Goal: Information Seeking & Learning: Learn about a topic

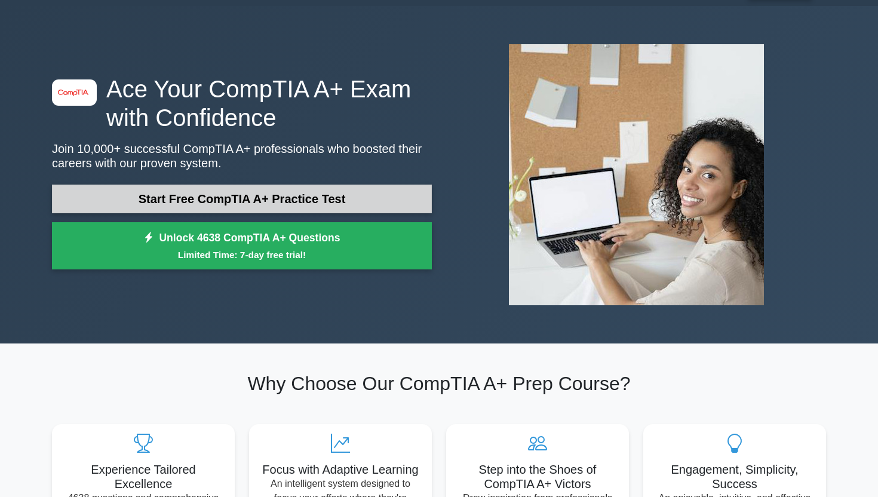
scroll to position [30, 0]
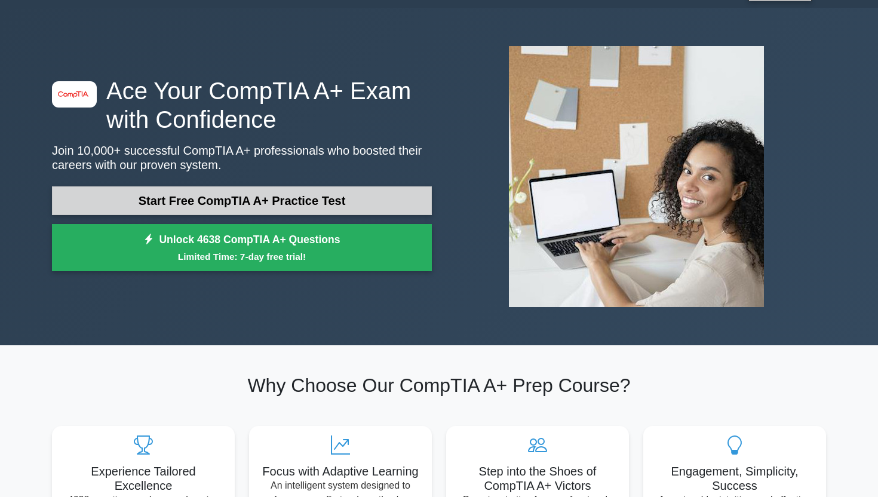
click at [219, 205] on link "Start Free CompTIA A+ Practice Test" at bounding box center [242, 200] width 380 height 29
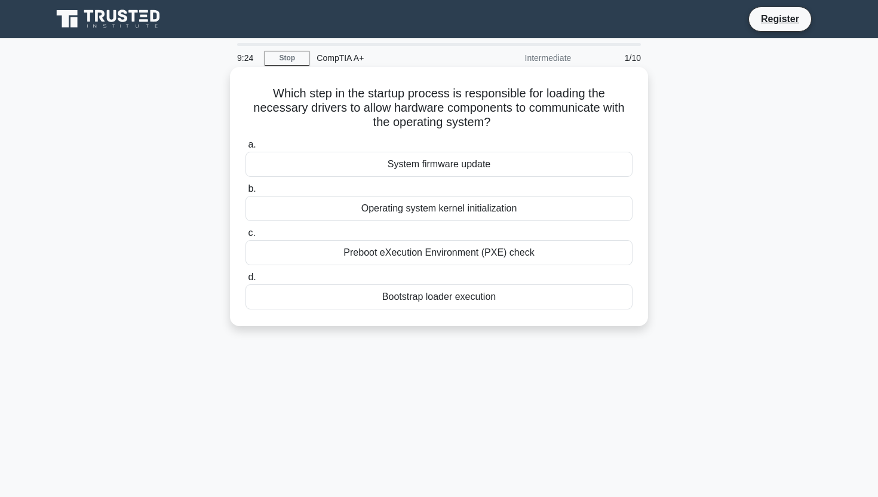
click at [326, 217] on div "Operating system kernel initialization" at bounding box center [439, 208] width 387 height 25
click at [246, 193] on input "b. Operating system kernel initialization" at bounding box center [246, 189] width 0 height 8
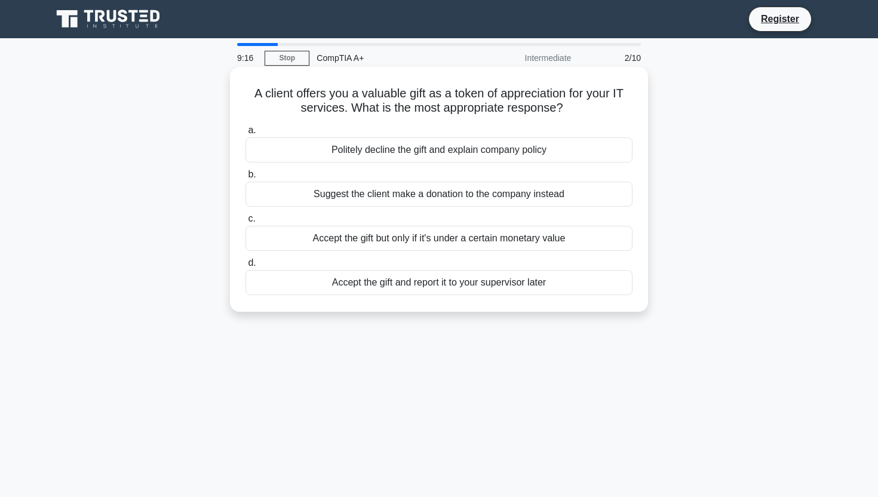
click at [505, 149] on div "Politely decline the gift and explain company policy" at bounding box center [439, 149] width 387 height 25
click at [246, 134] on input "a. Politely decline the gift and explain company policy" at bounding box center [246, 131] width 0 height 8
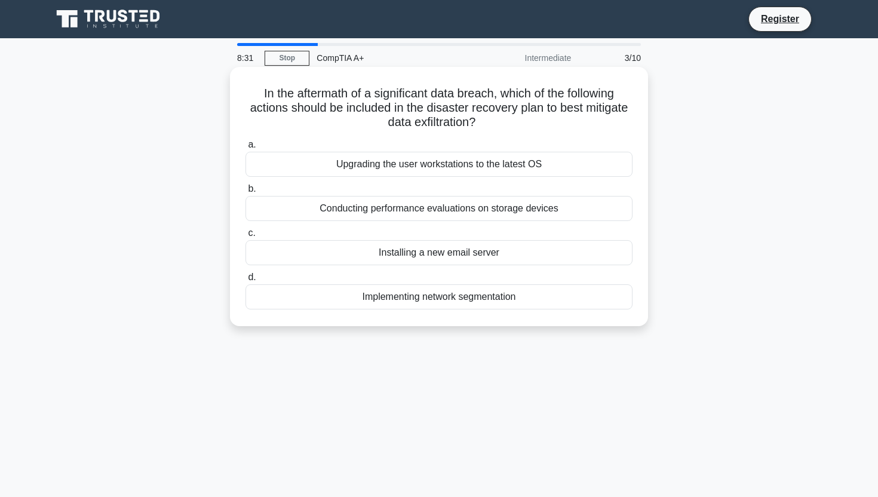
click at [443, 301] on div "Implementing network segmentation" at bounding box center [439, 296] width 387 height 25
click at [246, 281] on input "d. Implementing network segmentation" at bounding box center [246, 278] width 0 height 8
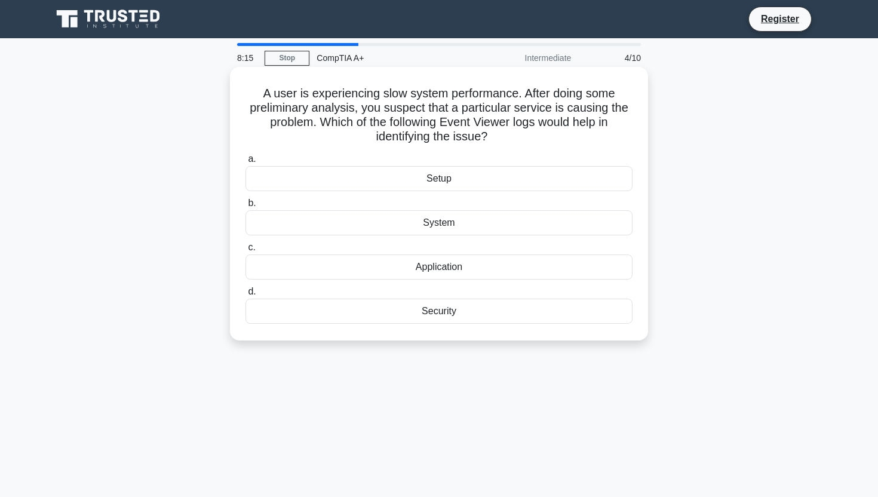
click at [468, 222] on div "System" at bounding box center [439, 222] width 387 height 25
click at [246, 207] on input "b. System" at bounding box center [246, 204] width 0 height 8
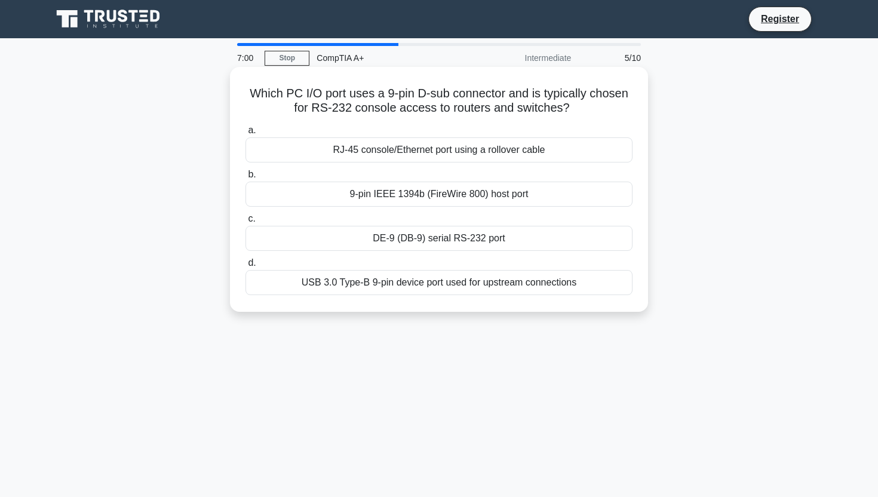
click at [398, 243] on div "DE-9 (DB-9) serial RS-232 port" at bounding box center [439, 238] width 387 height 25
click at [246, 223] on input "c. DE-9 (DB-9) serial RS-232 port" at bounding box center [246, 219] width 0 height 8
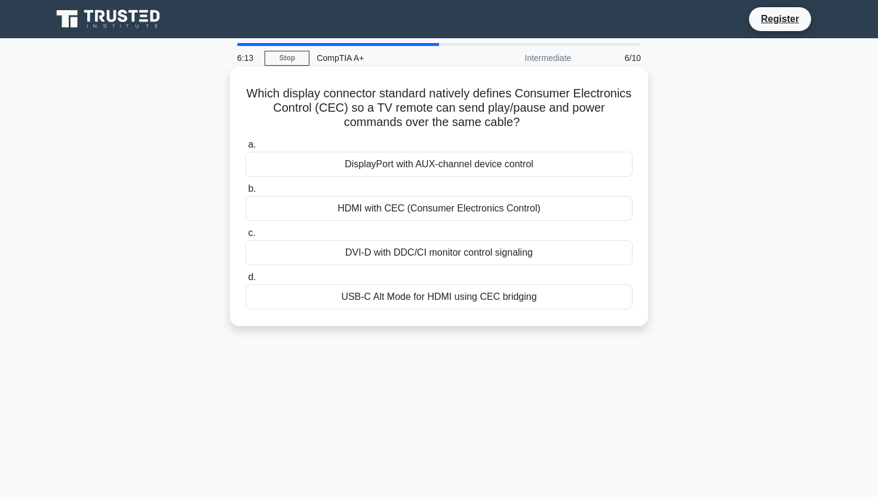
click at [532, 206] on div "HDMI with CEC (Consumer Electronics Control)" at bounding box center [439, 208] width 387 height 25
click at [246, 193] on input "b. HDMI with CEC (Consumer Electronics Control)" at bounding box center [246, 189] width 0 height 8
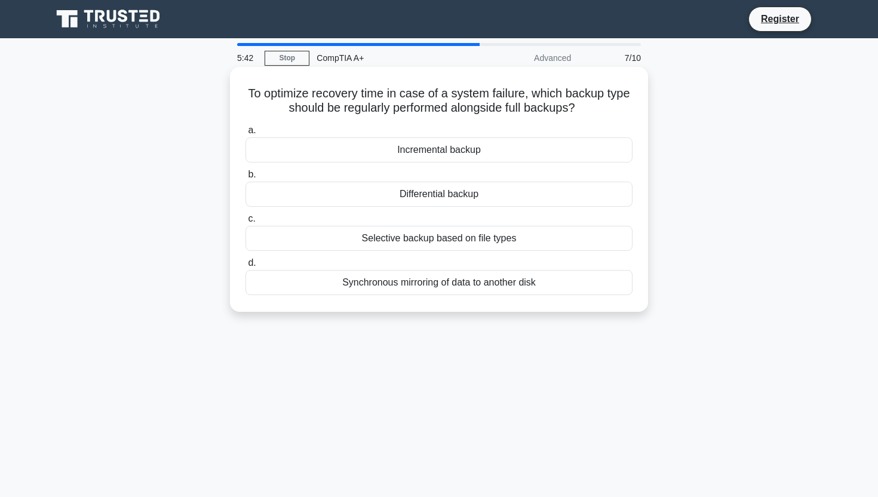
click at [357, 287] on div "Synchronous mirroring of data to another disk" at bounding box center [439, 282] width 387 height 25
click at [246, 267] on input "d. Synchronous mirroring of data to another disk" at bounding box center [246, 263] width 0 height 8
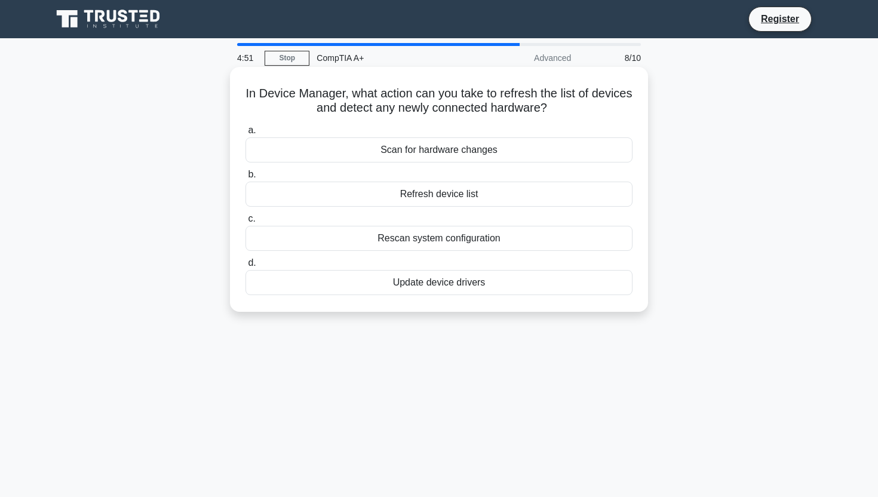
click at [465, 193] on div "Refresh device list" at bounding box center [439, 194] width 387 height 25
click at [246, 179] on input "b. Refresh device list" at bounding box center [246, 175] width 0 height 8
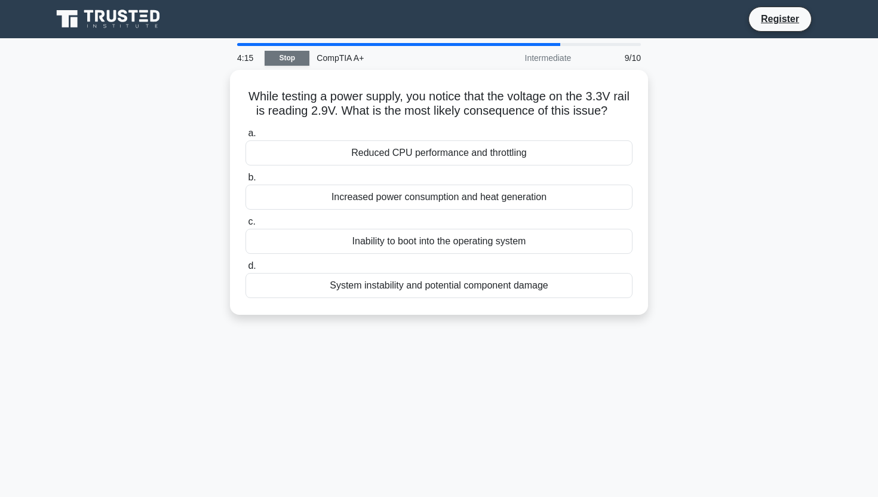
click at [283, 56] on link "Stop" at bounding box center [287, 58] width 45 height 15
